Goal: Task Accomplishment & Management: Complete application form

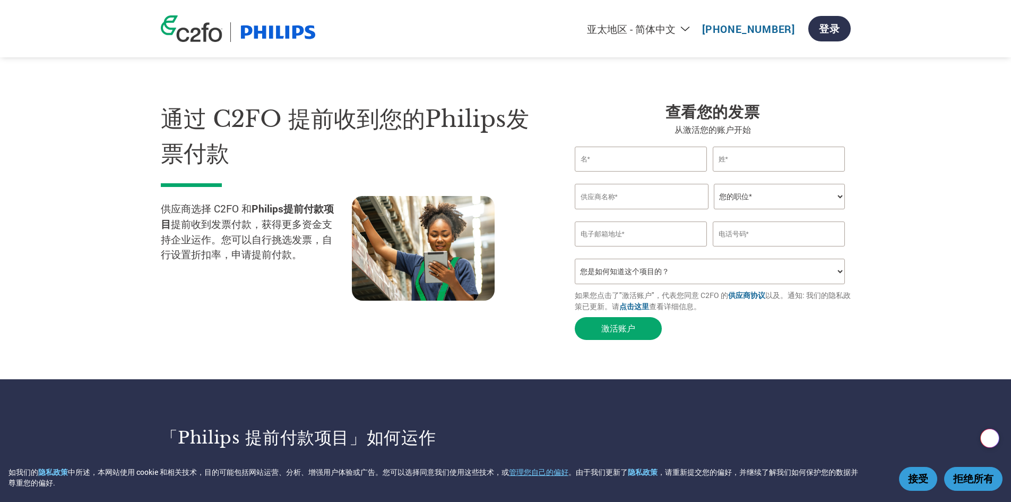
select select "zh-CN"
click at [639, 155] on input "text" at bounding box center [641, 158] width 133 height 25
type input "Rainbow"
type input "Tam"
type input "ConferencePro Ltd."
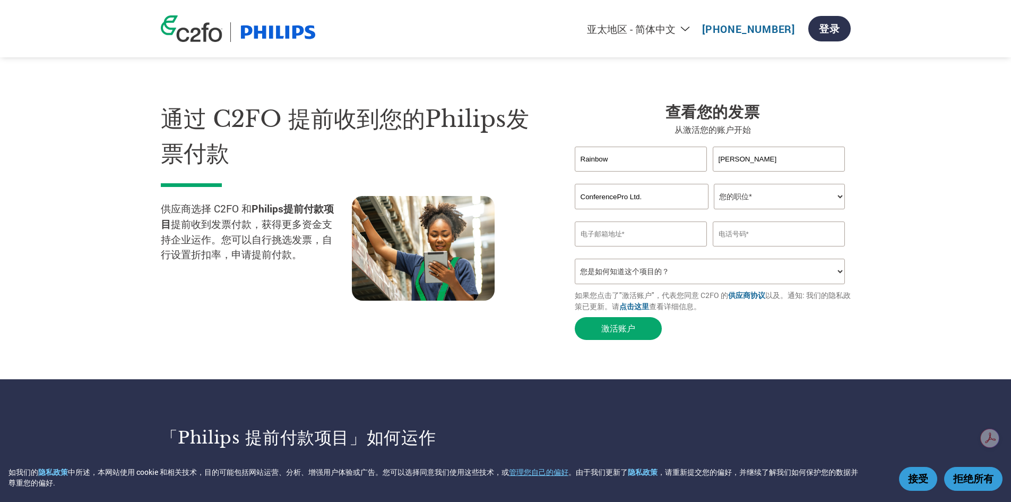
type input "rainbowtam@conferenceprohk.com"
type input "96613148"
click at [776, 204] on select "您的职位* 首席财务官 会计长 财务长 财务总监 信贷经理 首席执行官 总裁 企业主/创始人 会计人员 簿记人员 应收账款人员 办公室经理 其他" at bounding box center [779, 196] width 131 height 25
select select "OFFICE_MANAGER"
click at [714, 184] on select "您的职位* 首席财务官 会计长 财务长 财务总监 信贷经理 首席执行官 总裁 企业主/创始人 会计人员 簿记人员 应收账款人员 办公室经理 其他" at bounding box center [779, 196] width 131 height 25
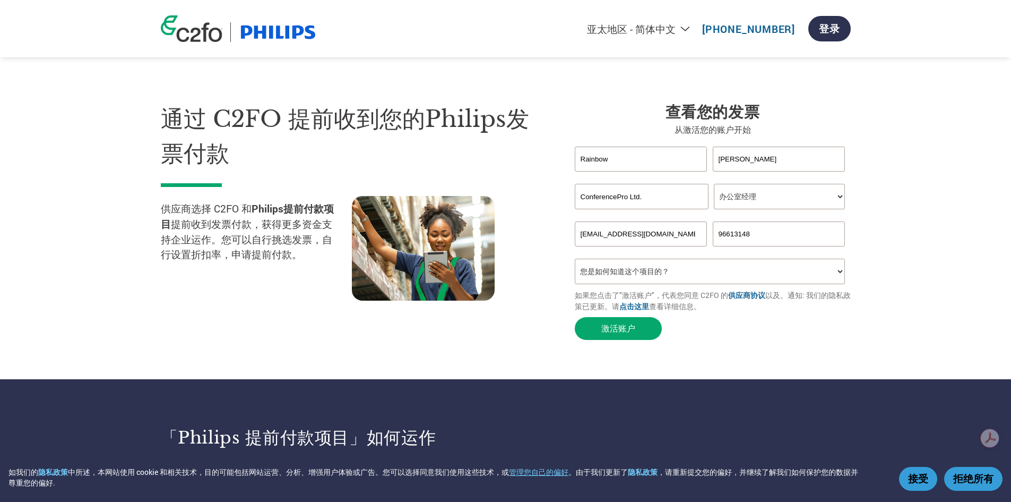
click at [851, 292] on section "通过 C2FO 提前收到您的Philips发票付款 供应商选择 C2FO 和 Philips提前付款项目 提前收到发票付款，获得更多资金支持企业运作。您可以自…" at bounding box center [505, 210] width 1011 height 336
drag, startPoint x: 776, startPoint y: 237, endPoint x: 447, endPoint y: 237, distance: 328.5
click at [447, 237] on div "通过 C2FO 提前收到您的Philips发票付款 供应商选择 C2FO 和 Philips提前付款项目 提前收到发票付款，获得更多资金支持企业运作。您可以自…" at bounding box center [506, 202] width 690 height 286
type input "91638829"
click at [693, 252] on div "Inavlid Email Address" at bounding box center [641, 250] width 133 height 7
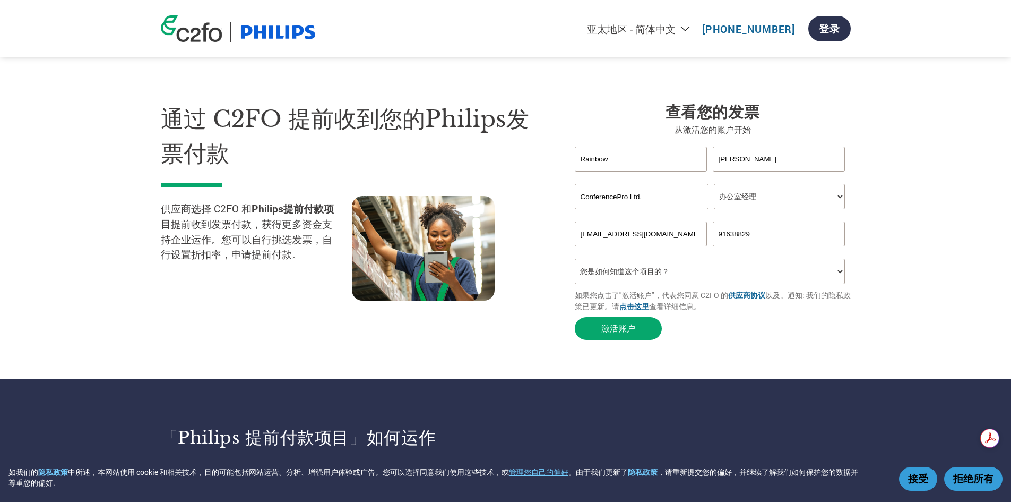
click at [679, 274] on select "您是如何知道这个项目的？ 从我的客户处得知 收到了电子邮件 社交媒体 在线搜索 家人/朋友/熟人 在一次活动中 其他" at bounding box center [710, 270] width 271 height 25
select select "Email"
click at [575, 259] on select "您是如何知道这个项目的？ 从我的客户处得知 收到了电子邮件 社交媒体 在线搜索 家人/朋友/熟人 在一次活动中 其他" at bounding box center [710, 270] width 271 height 25
click at [635, 320] on button "激活账户" at bounding box center [618, 328] width 87 height 23
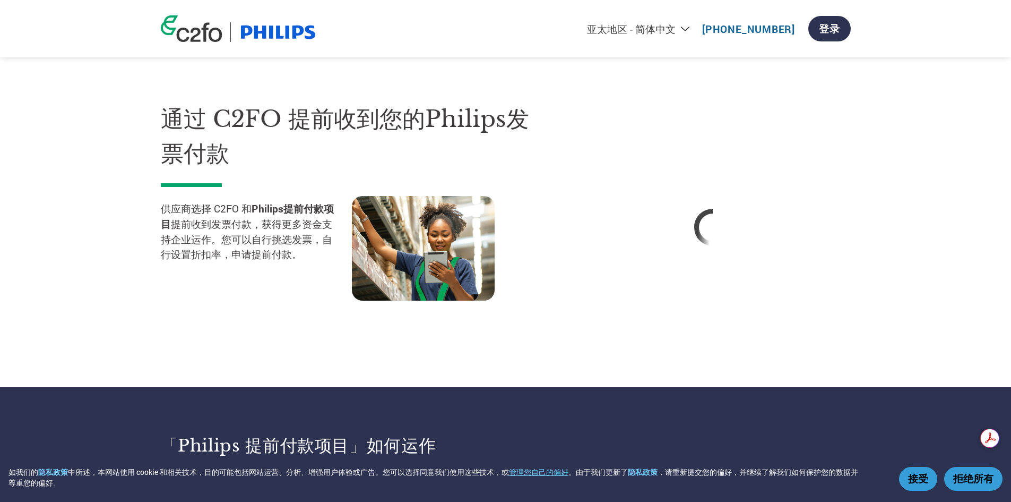
click at [917, 474] on button "接受" at bounding box center [918, 479] width 38 height 24
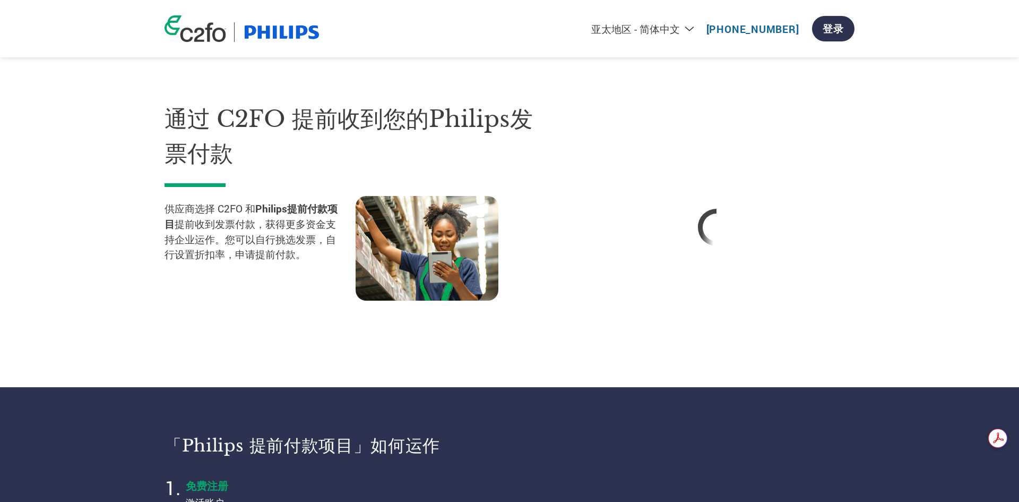
select select "zh-CN"
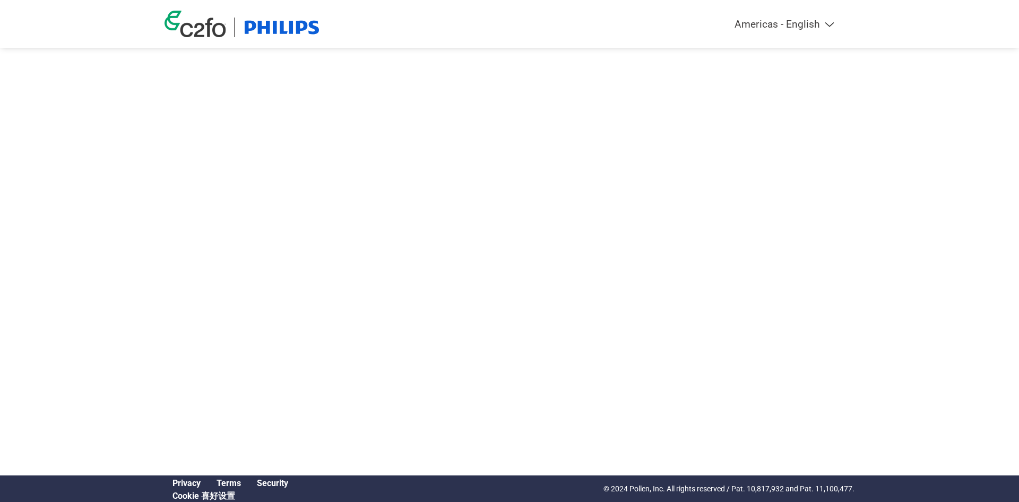
select select "zh-CN"
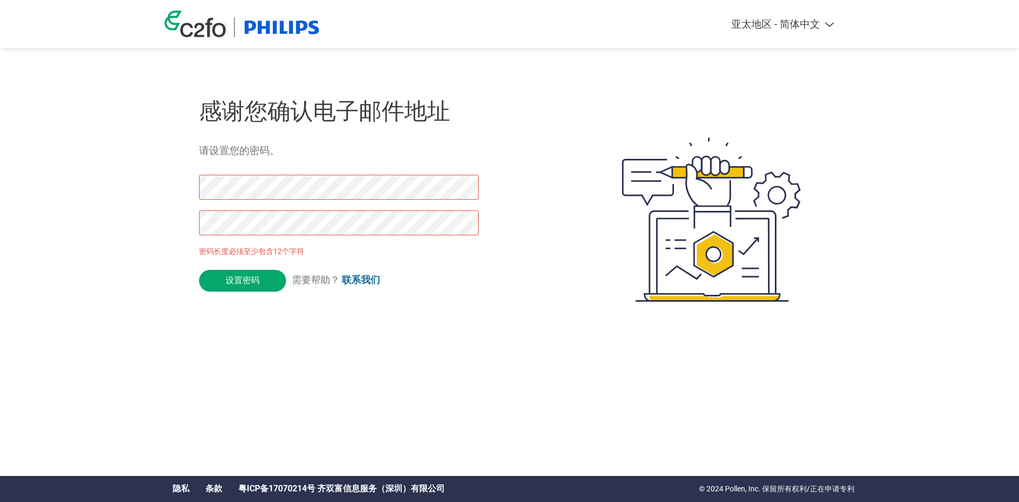
drag, startPoint x: 257, startPoint y: 283, endPoint x: 0, endPoint y: 138, distance: 295.4
click at [0, 138] on div "Americas - English Américas - Español [GEOGRAPHIC_DATA] - Português Amériques -…" at bounding box center [509, 177] width 1019 height 354
click at [0, 181] on div "Americas - English Américas - Español [GEOGRAPHIC_DATA] - Português Amériques -…" at bounding box center [509, 177] width 1019 height 354
click at [286, 171] on div "感谢您确认电子邮件地址 请设置您的密码。 密码长度必须至少包含12个字符 设置密码 需要帮助？ 联系我们" at bounding box center [385, 219] width 373 height 281
click at [249, 281] on input "设置密码" at bounding box center [242, 281] width 87 height 22
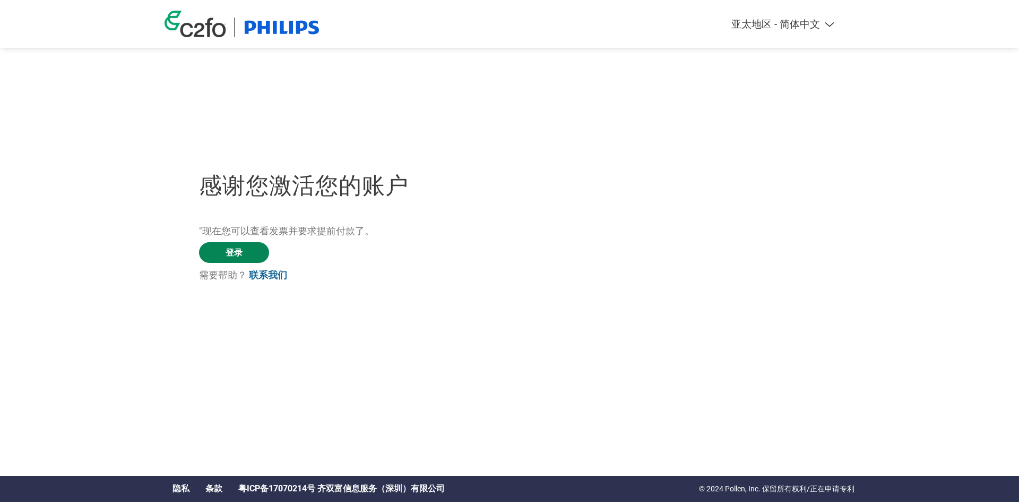
drag, startPoint x: 246, startPoint y: 249, endPoint x: 249, endPoint y: 255, distance: 6.2
click at [246, 249] on link "登录" at bounding box center [234, 252] width 70 height 21
